Goal: Transaction & Acquisition: Obtain resource

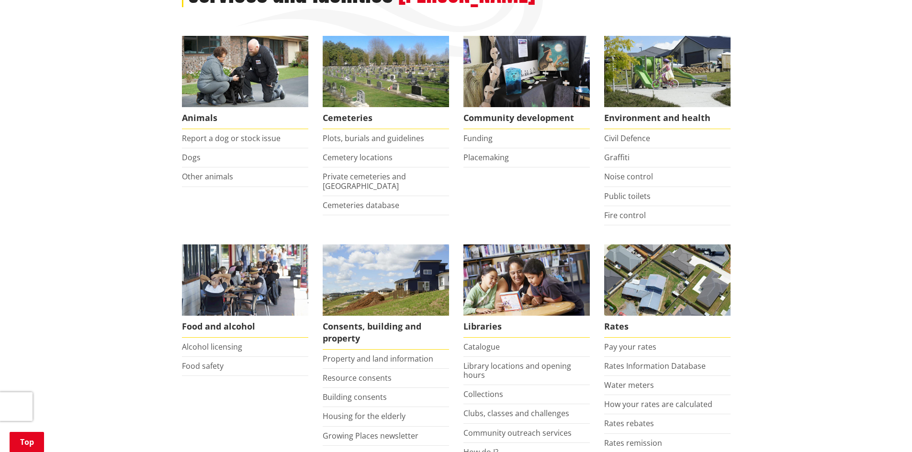
scroll to position [239, 0]
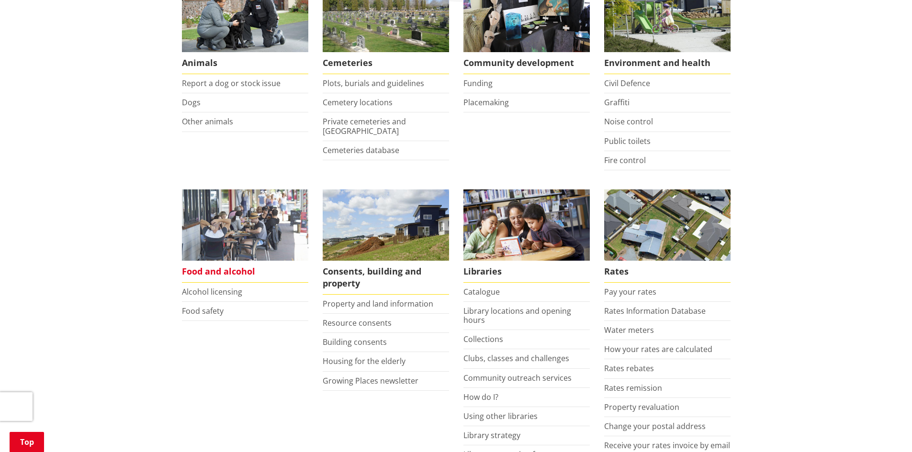
click at [212, 274] on span "Food and alcohol" at bounding box center [245, 272] width 126 height 22
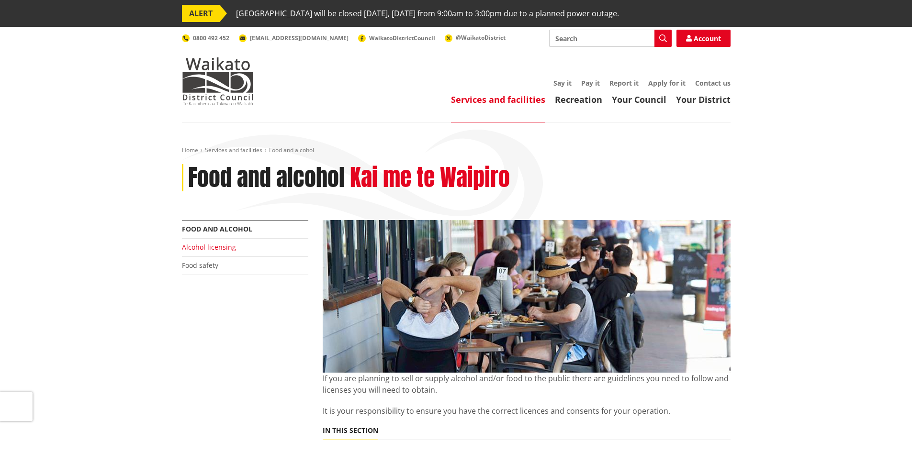
click at [212, 248] on link "Alcohol licensing" at bounding box center [209, 247] width 54 height 9
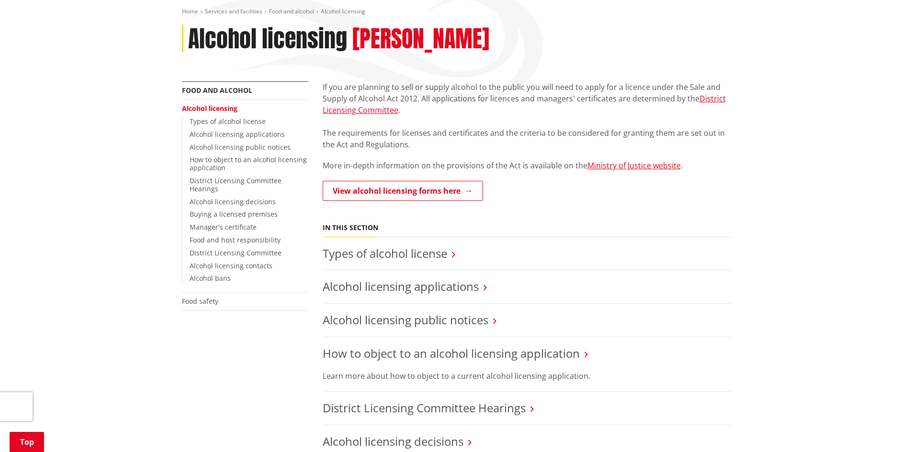
scroll to position [144, 0]
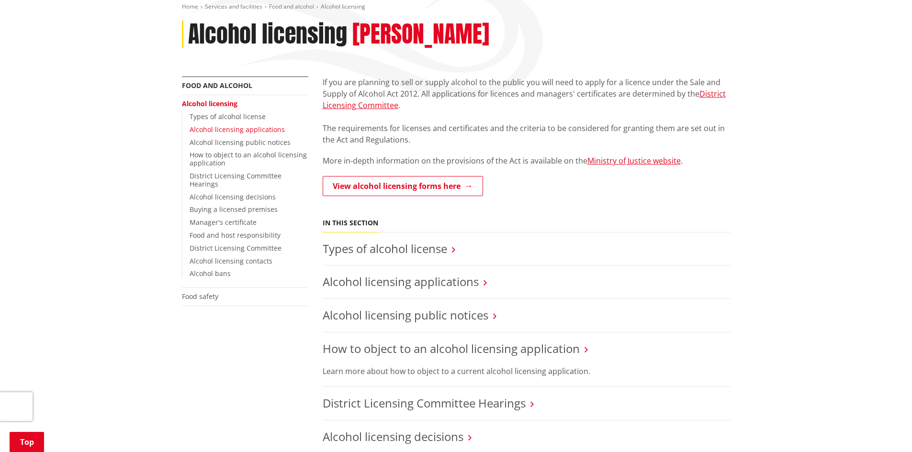
click at [203, 131] on link "Alcohol licensing applications" at bounding box center [237, 129] width 95 height 9
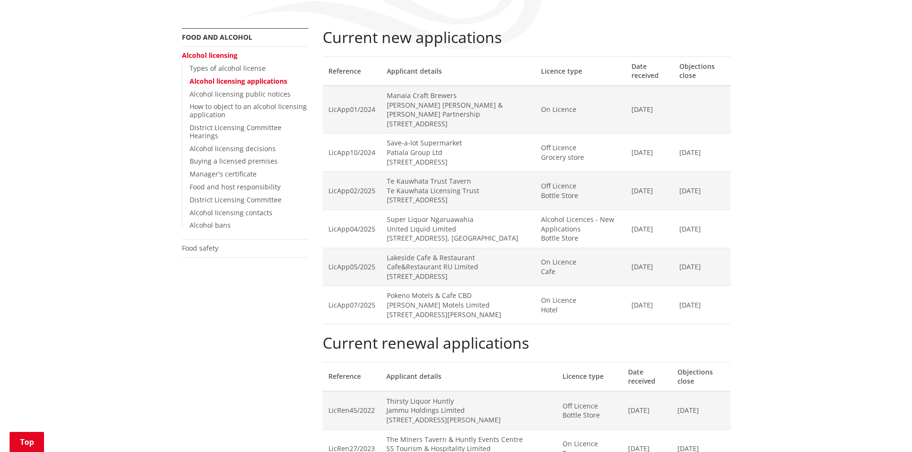
scroll to position [191, 0]
click at [218, 54] on link "Alcohol licensing" at bounding box center [210, 55] width 56 height 9
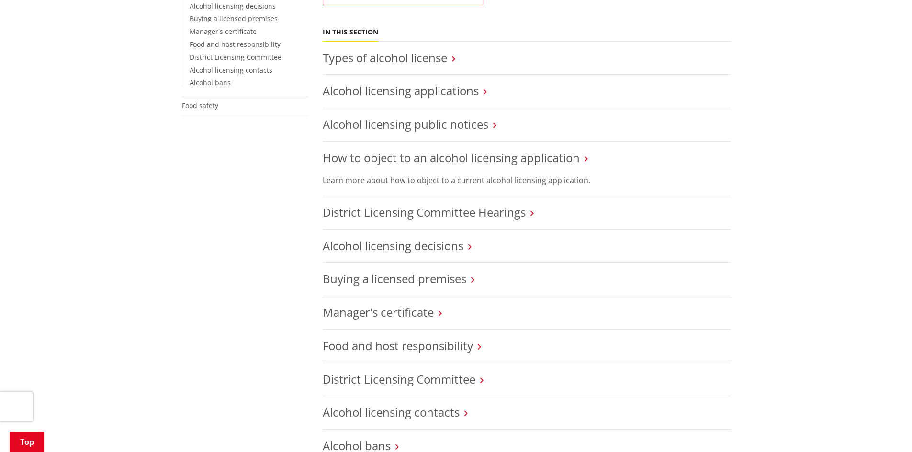
scroll to position [335, 0]
click at [343, 244] on link "Alcohol licensing decisions" at bounding box center [393, 245] width 141 height 16
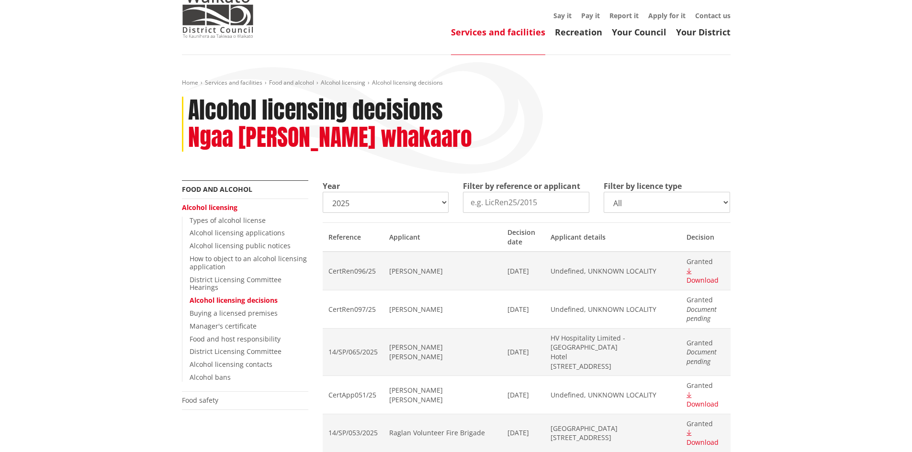
scroll to position [96, 0]
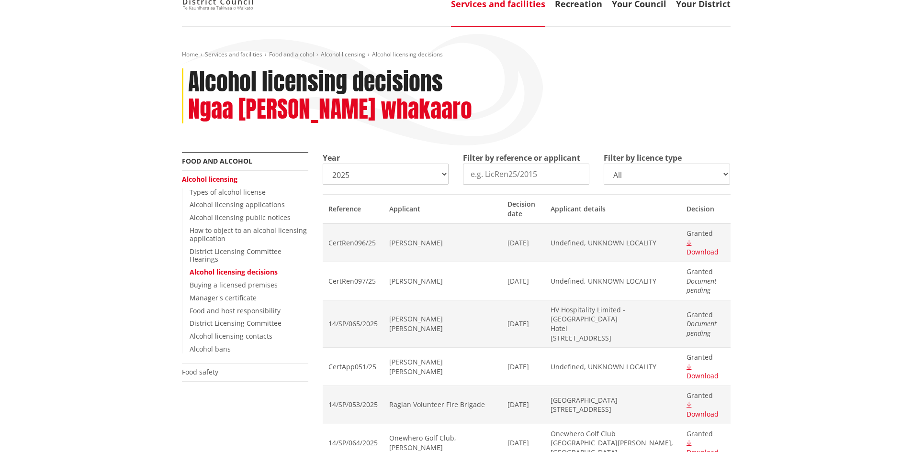
click at [631, 168] on select "All On licence - New On licence - Renewals On licence - Variations Off licence …" at bounding box center [667, 174] width 126 height 21
select select
click at [604, 164] on select "All On licence - New On licence - Renewals On licence - Variations Off licence …" at bounding box center [667, 174] width 126 height 21
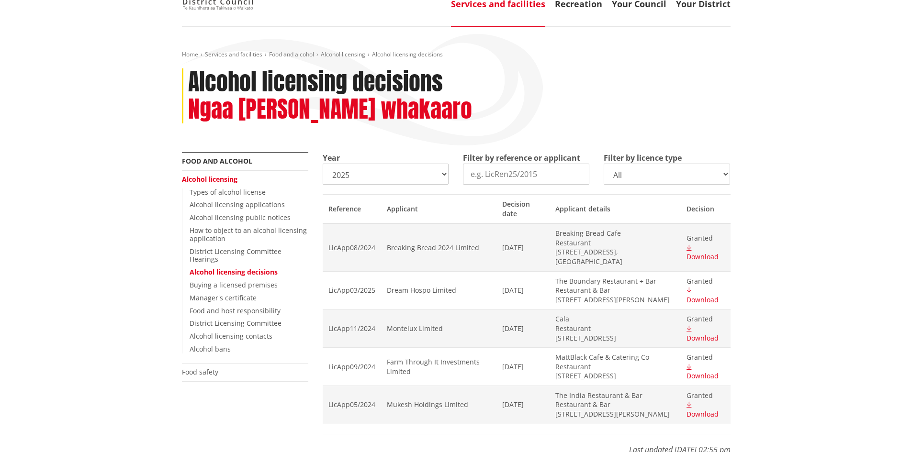
click at [533, 177] on input "Filter by reference or applicant" at bounding box center [526, 174] width 126 height 21
click at [411, 244] on td "Breaking Bread 2024 Limited" at bounding box center [439, 248] width 116 height 48
click at [694, 252] on span "Download" at bounding box center [702, 256] width 32 height 9
